Goal: Transaction & Acquisition: Purchase product/service

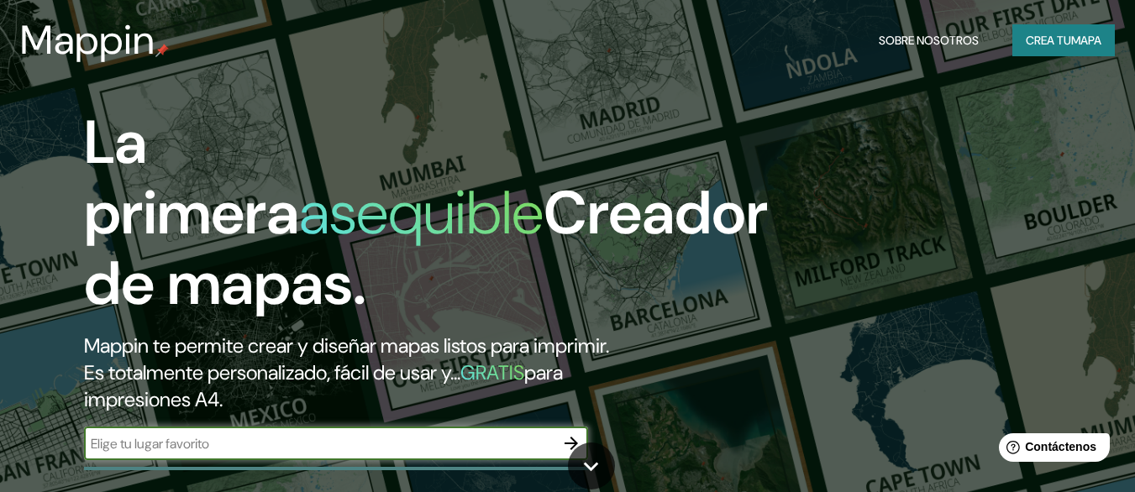
click at [189, 447] on input "text" at bounding box center [319, 443] width 470 height 19
paste input "AV. [PERSON_NAME]"
type input "AV. [PERSON_NAME]"
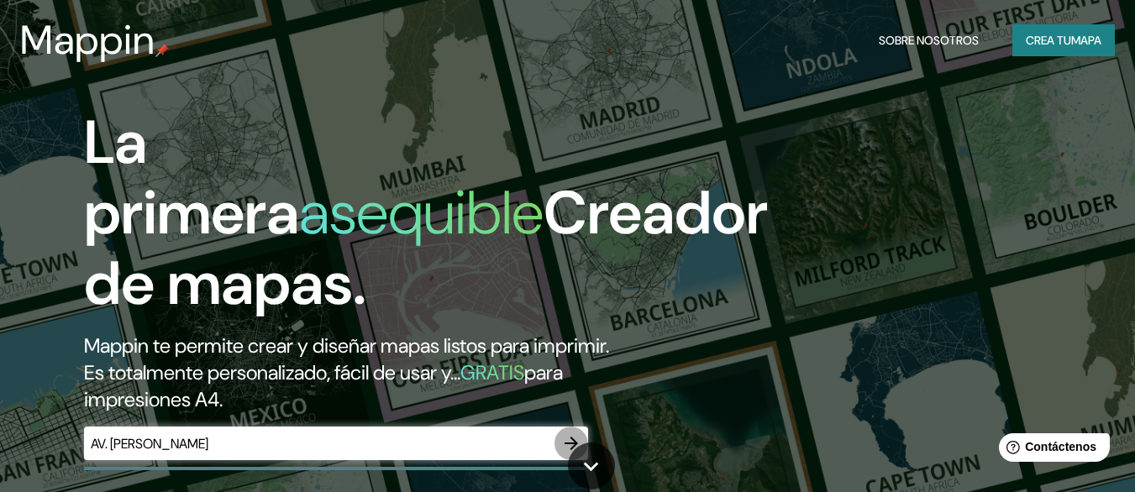
click at [565, 443] on icon "button" at bounding box center [570, 443] width 13 height 13
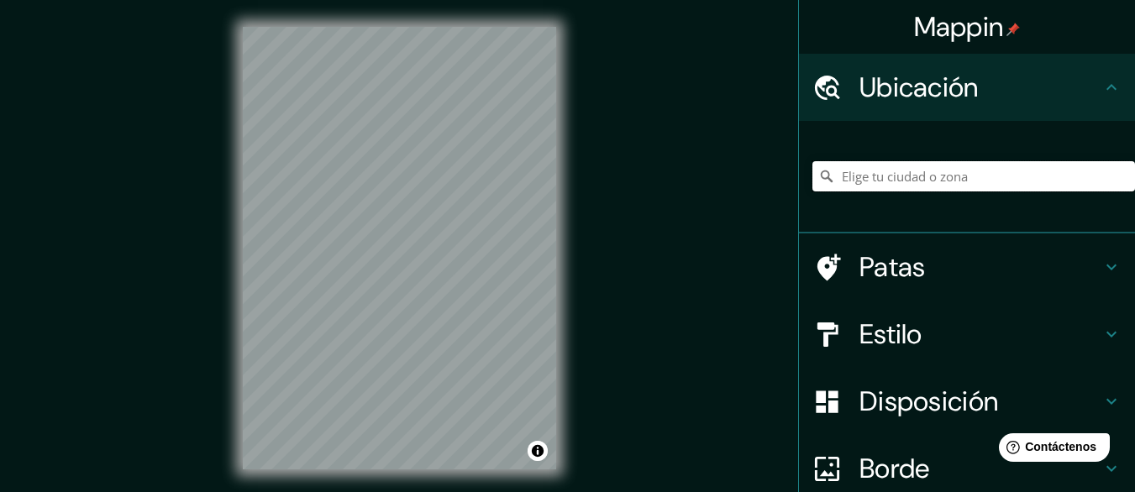
click at [904, 179] on input "Elige tu ciudad o zona" at bounding box center [973, 176] width 322 height 30
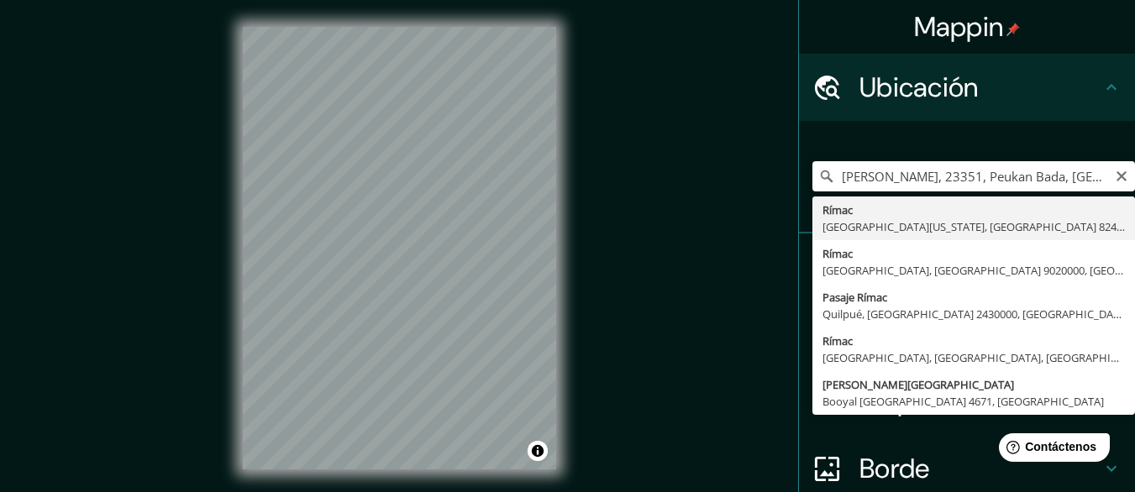
type input "Rímac, [GEOGRAPHIC_DATA], [GEOGRAPHIC_DATA], [GEOGRAPHIC_DATA]"
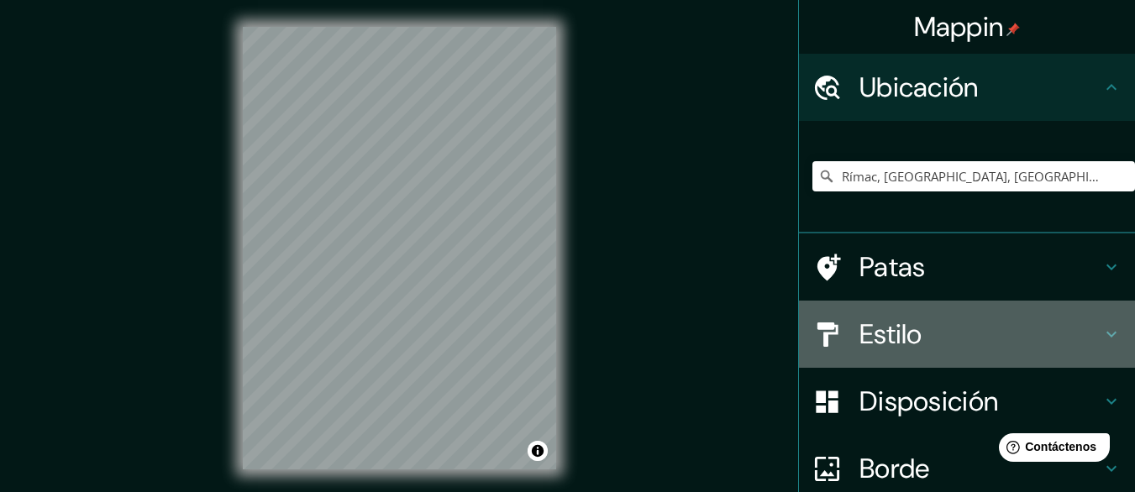
click at [934, 346] on h4 "Estilo" at bounding box center [980, 334] width 242 height 34
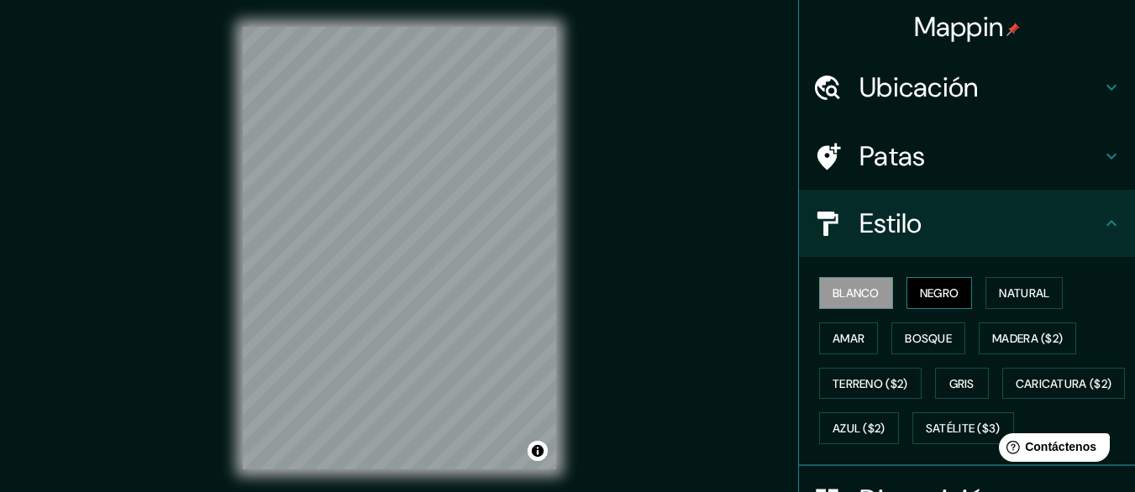
click at [938, 293] on font "Negro" at bounding box center [939, 293] width 39 height 15
click at [1002, 296] on font "Natural" at bounding box center [1024, 293] width 50 height 15
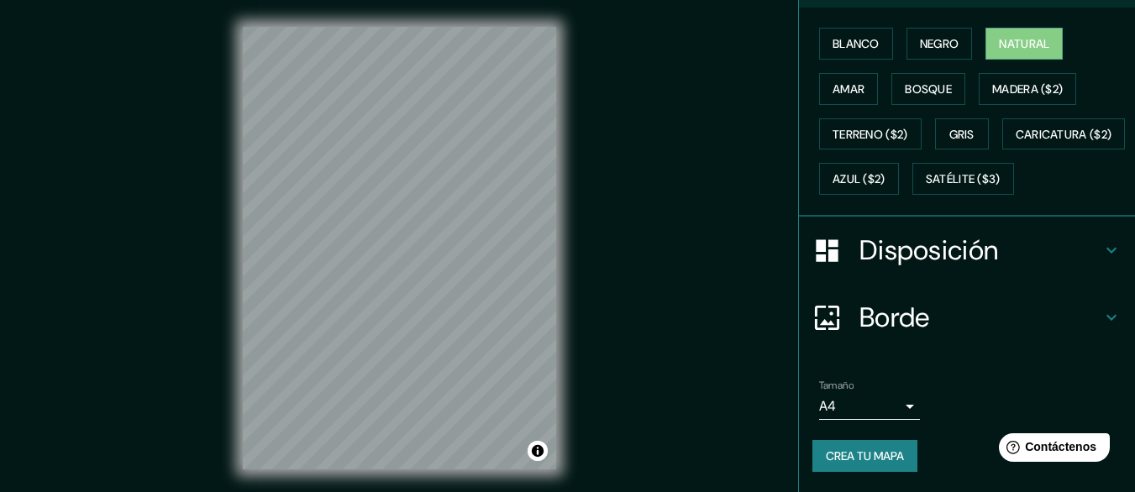
click at [946, 268] on font "Disposición" at bounding box center [928, 250] width 139 height 35
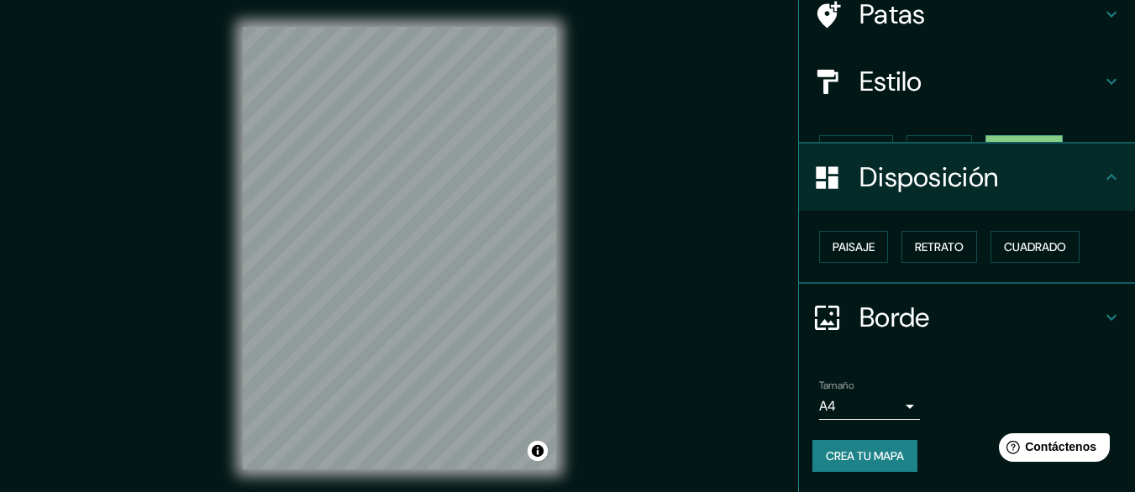
scroll to position [113, 0]
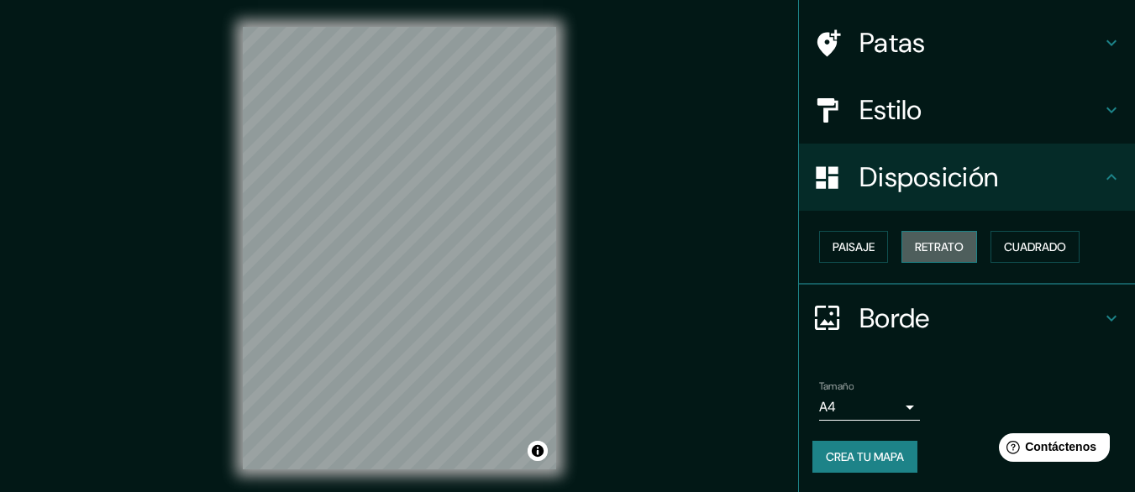
click at [930, 252] on font "Retrato" at bounding box center [939, 246] width 49 height 15
click at [852, 250] on font "Paisaje" at bounding box center [853, 246] width 42 height 15
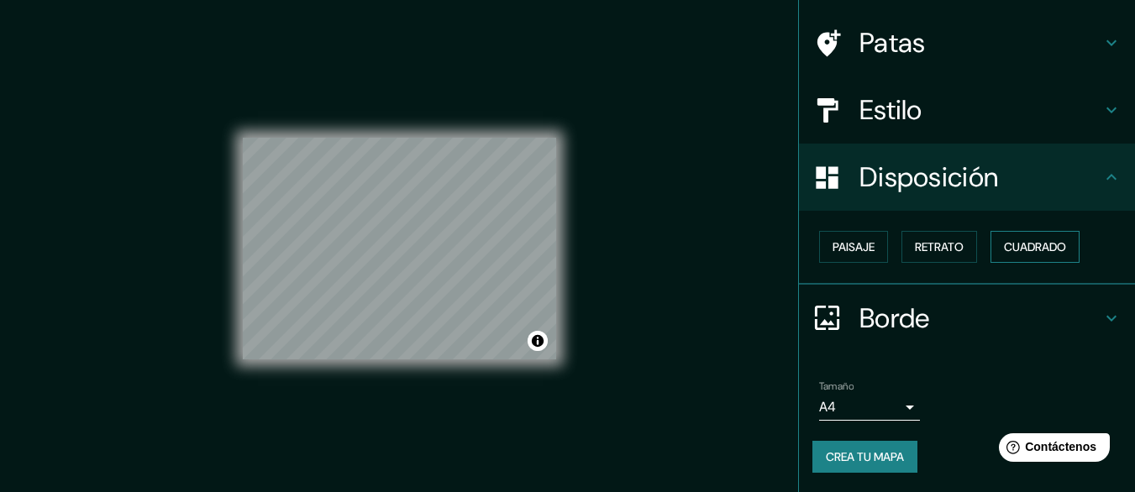
click at [1023, 250] on font "Cuadrado" at bounding box center [1035, 246] width 62 height 15
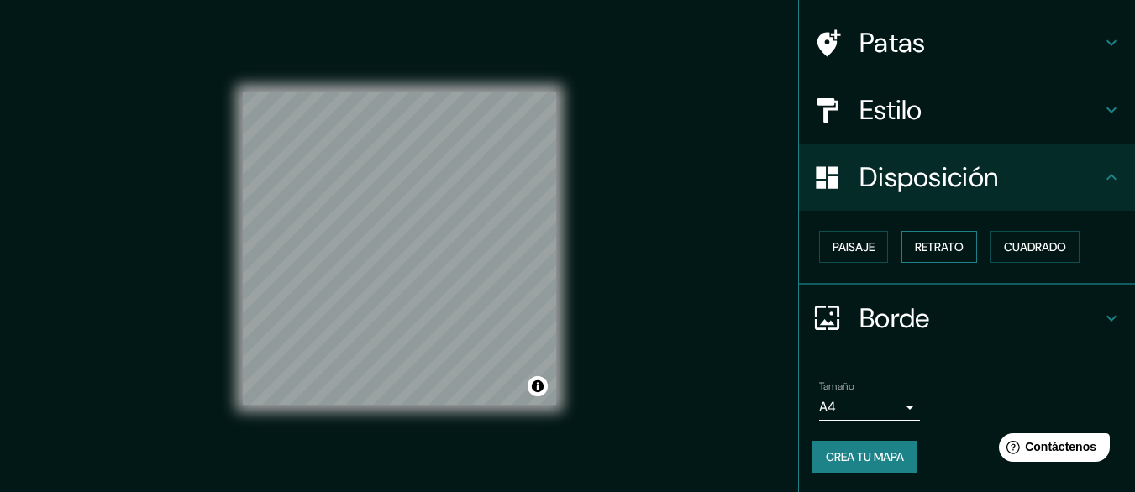
click at [955, 248] on button "Retrato" at bounding box center [939, 247] width 76 height 32
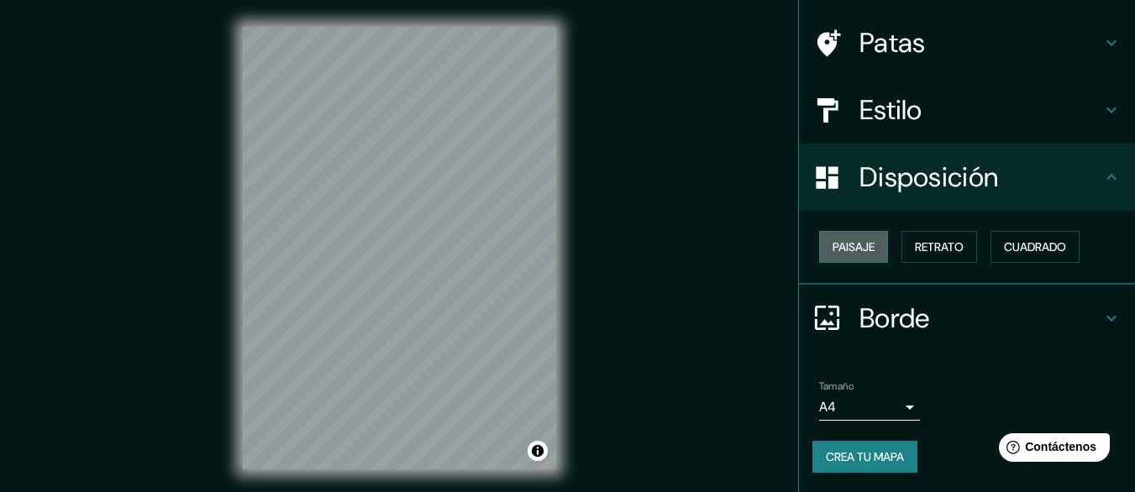
click at [857, 250] on font "Paisaje" at bounding box center [853, 246] width 42 height 15
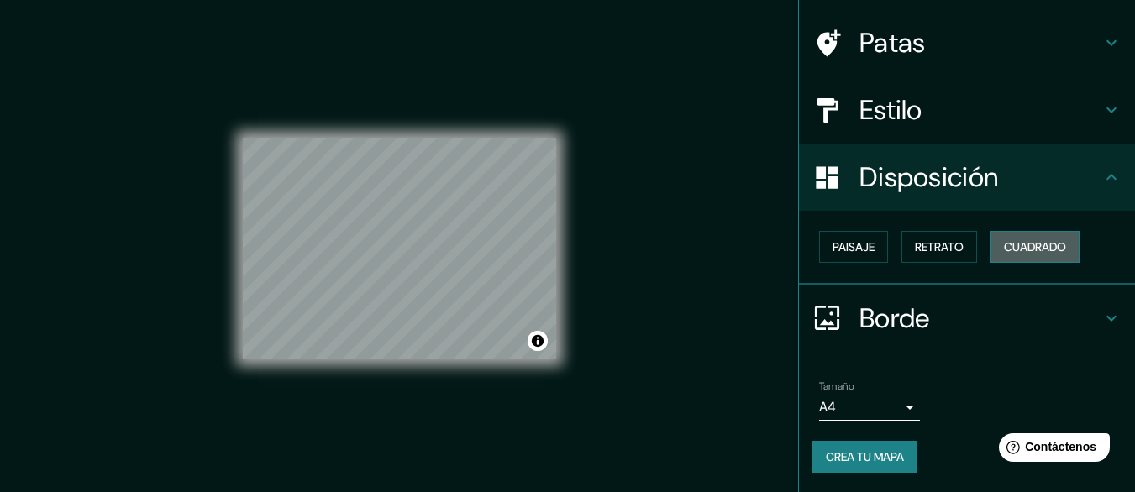
click at [1019, 248] on font "Cuadrado" at bounding box center [1035, 246] width 62 height 15
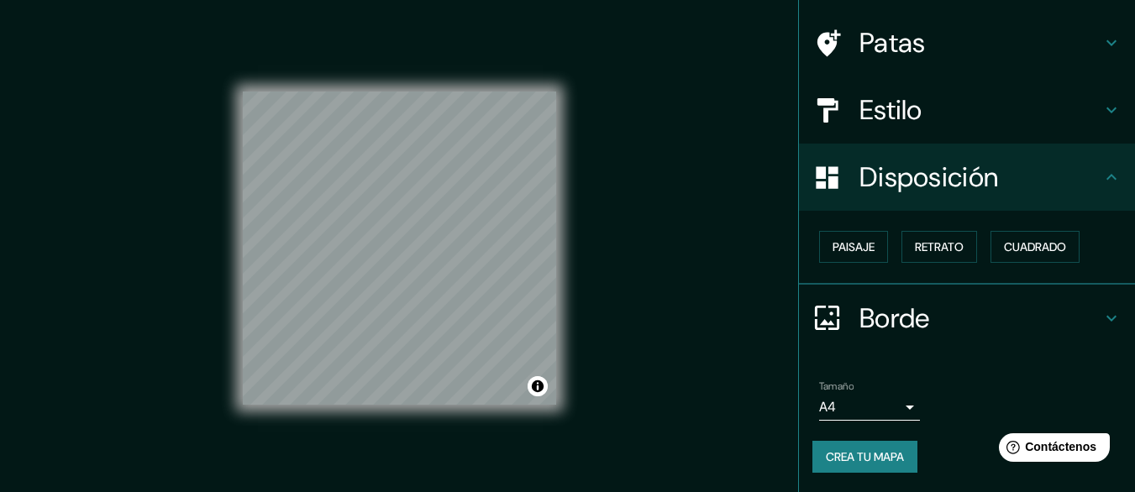
click at [883, 393] on body "Mappin Ubicación Rímac, [GEOGRAPHIC_DATA], [GEOGRAPHIC_DATA], [GEOGRAPHIC_DATA]…" at bounding box center [567, 246] width 1135 height 492
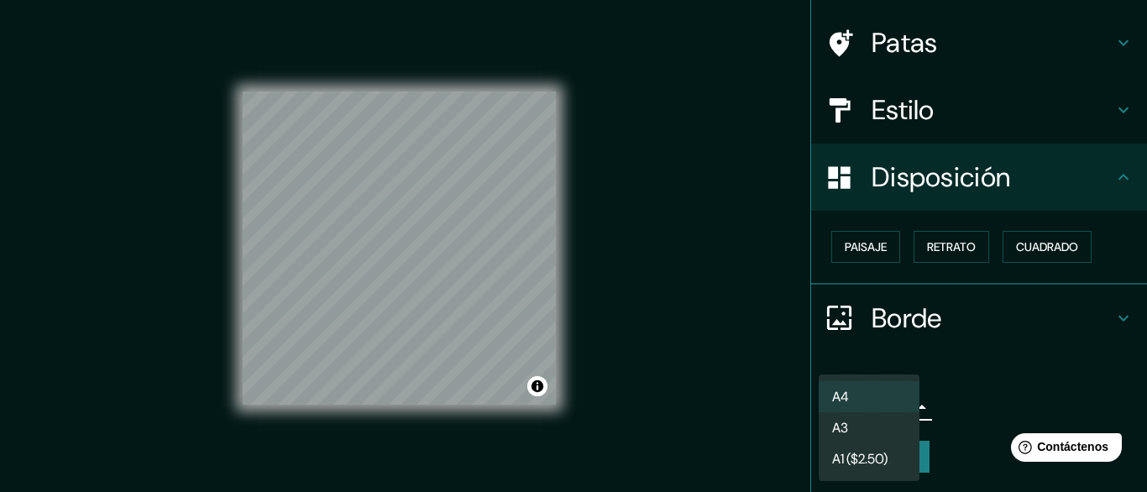
click at [884, 430] on li "A3" at bounding box center [869, 427] width 101 height 31
type input "a4"
click at [894, 414] on body "Mappin Ubicación Rímac, [GEOGRAPHIC_DATA], [GEOGRAPHIC_DATA], [GEOGRAPHIC_DATA]…" at bounding box center [573, 246] width 1147 height 492
click at [924, 372] on div at bounding box center [573, 246] width 1147 height 492
